Goal: Information Seeking & Learning: Learn about a topic

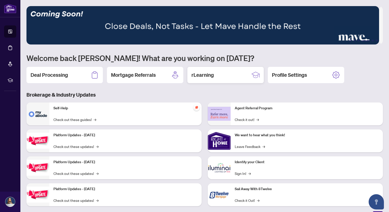
click at [227, 75] on div "rLearning" at bounding box center [225, 75] width 76 height 16
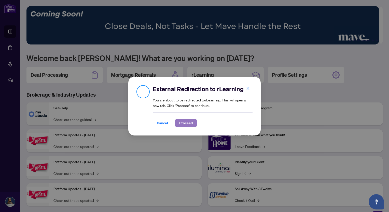
click at [183, 122] on span "Proceed" at bounding box center [185, 123] width 13 height 8
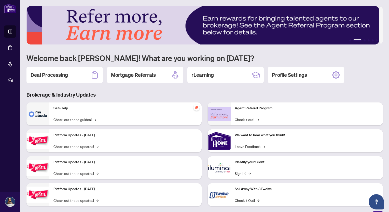
scroll to position [7, 0]
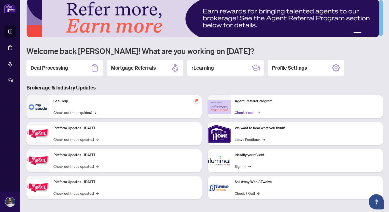
click at [243, 111] on link "Check it out! →" at bounding box center [247, 113] width 24 height 6
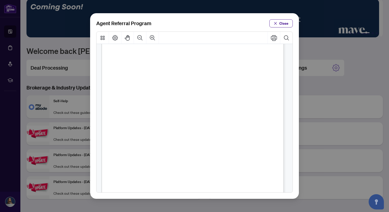
scroll to position [97, 0]
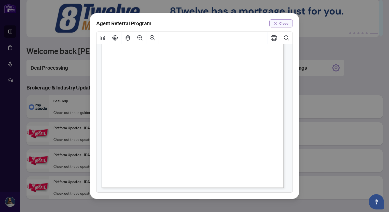
click at [281, 23] on span "Close" at bounding box center [283, 23] width 9 height 8
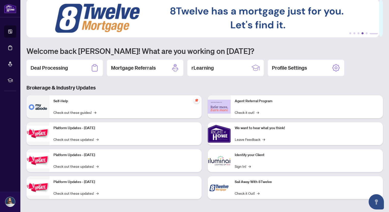
click at [362, 33] on button "4" at bounding box center [363, 33] width 2 height 2
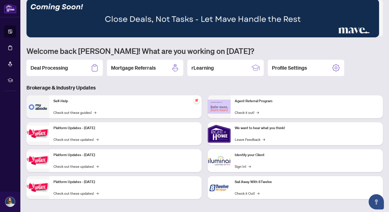
click at [357, 33] on ul "1 2 3 4 5 6" at bounding box center [204, 33] width 357 height 2
click at [362, 33] on li "4" at bounding box center [366, 33] width 8 height 2
click at [366, 32] on ul "1 2 3 4 5 6" at bounding box center [204, 33] width 357 height 2
click at [367, 34] on ul "1 2 3 4 5 6" at bounding box center [204, 33] width 357 height 2
click at [354, 32] on button "2" at bounding box center [355, 33] width 2 height 2
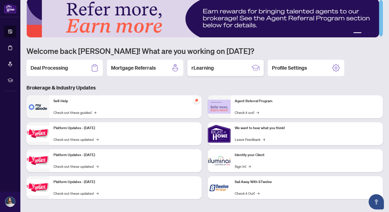
click at [255, 67] on icon at bounding box center [256, 68] width 8 height 8
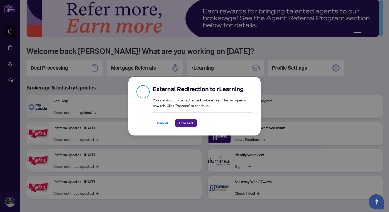
click at [247, 87] on icon "close" at bounding box center [248, 89] width 4 height 4
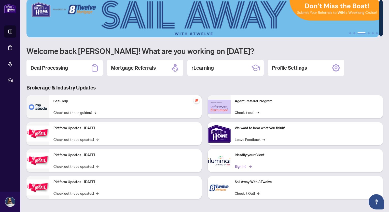
click at [242, 166] on link "Sign In! →" at bounding box center [243, 167] width 16 height 6
